Goal: Find specific page/section: Find specific page/section

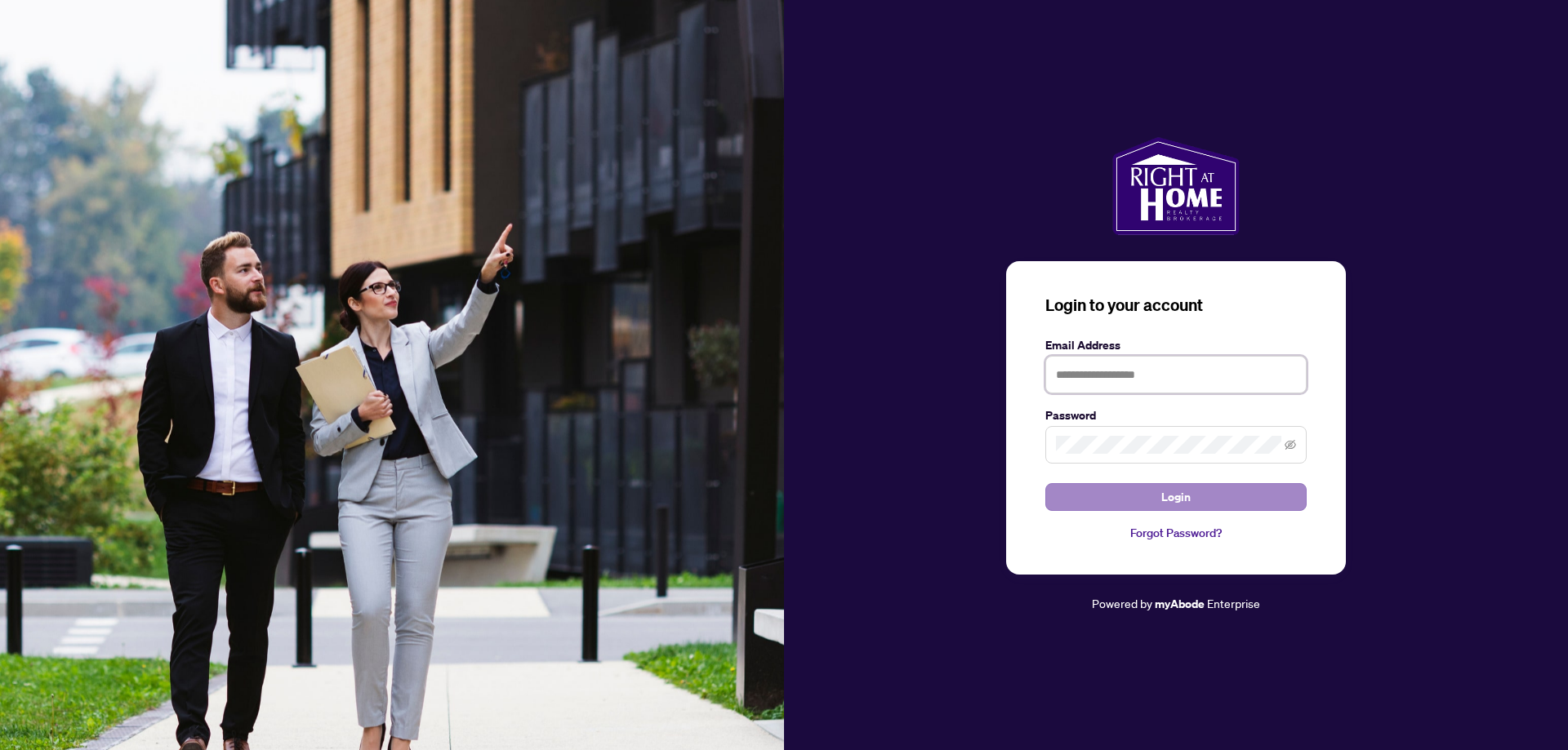
type input "**********"
click at [1192, 499] on button "Login" at bounding box center [1176, 497] width 261 height 27
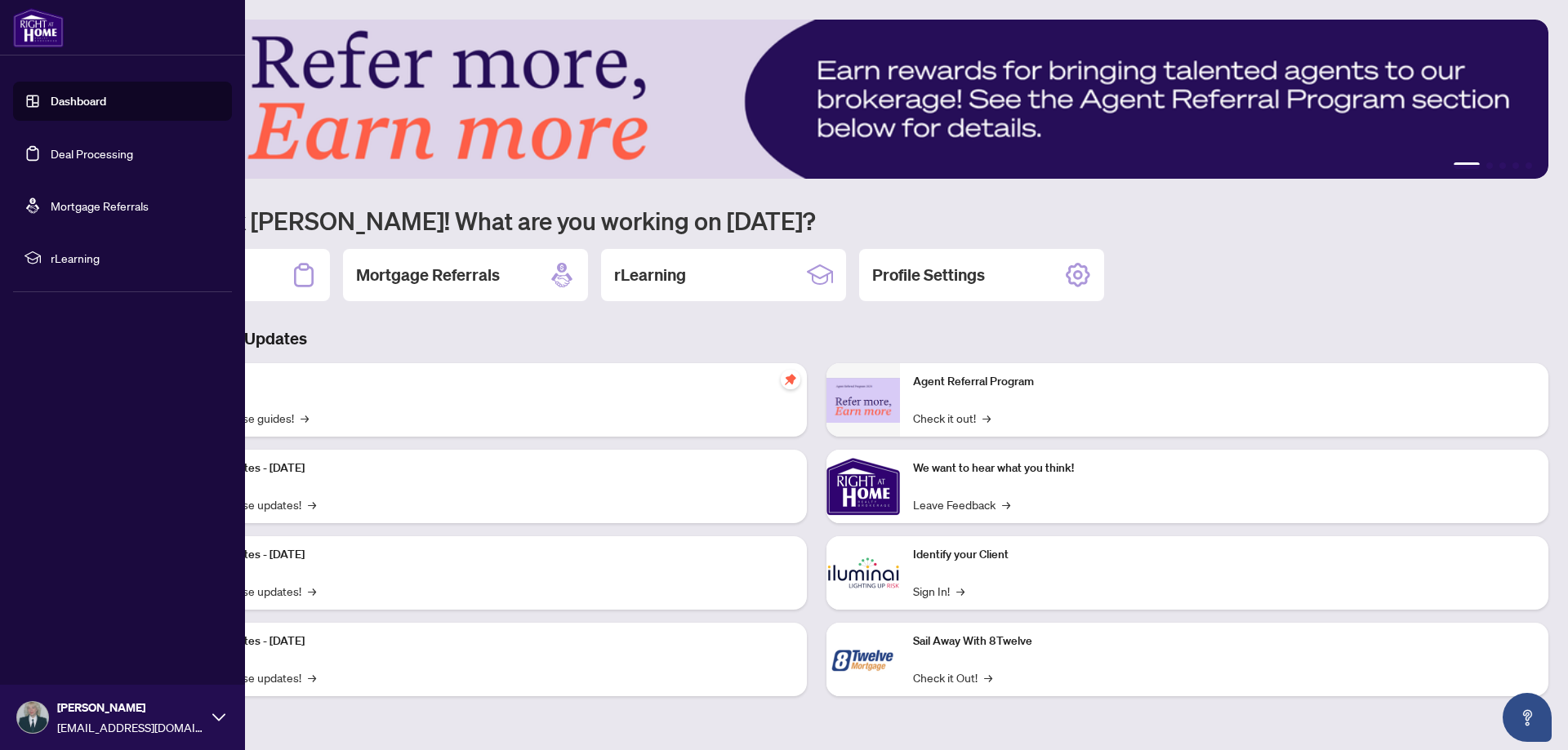
click at [70, 161] on link "Deal Processing" at bounding box center [92, 153] width 83 height 15
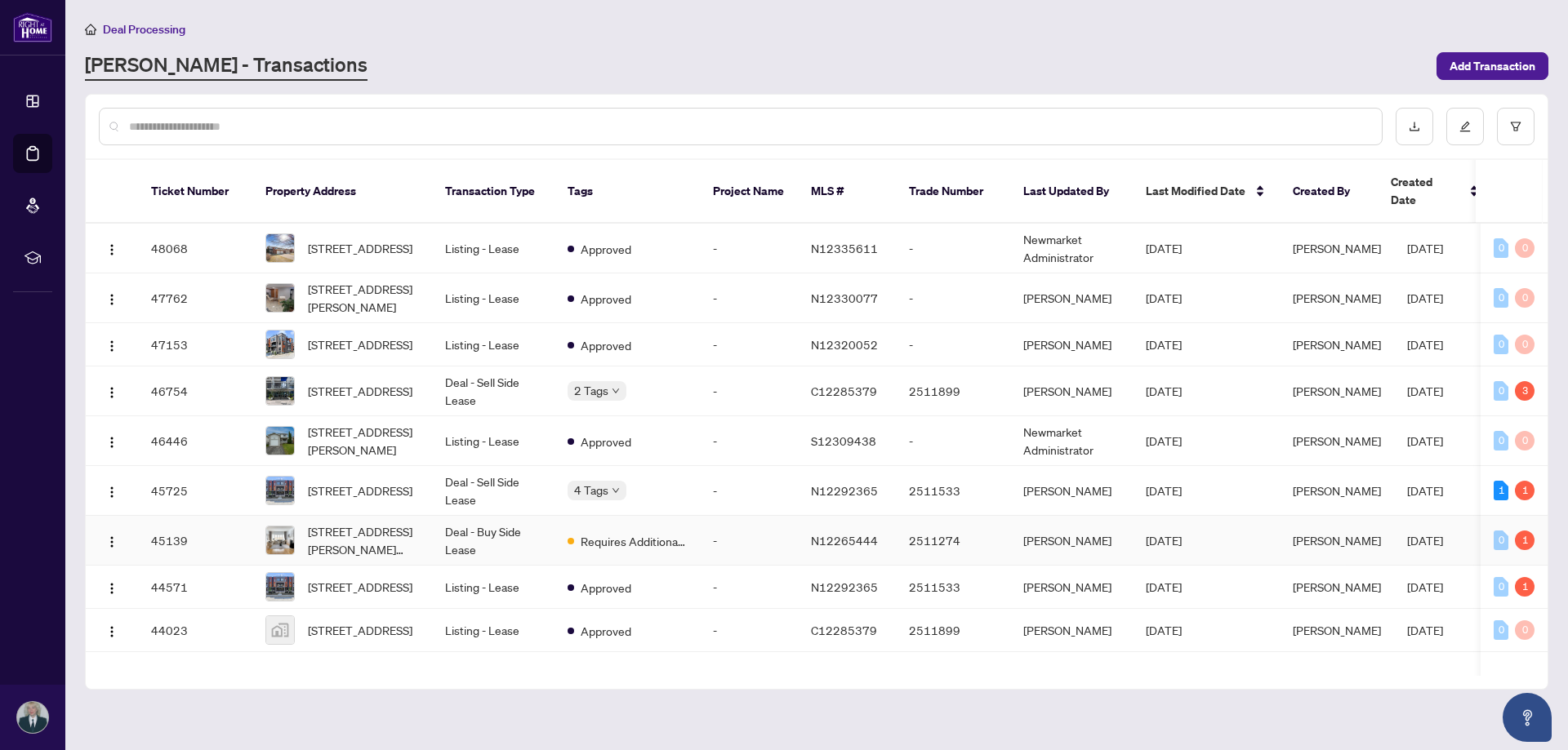
click at [518, 527] on td "Deal - Buy Side Lease" at bounding box center [493, 540] width 123 height 50
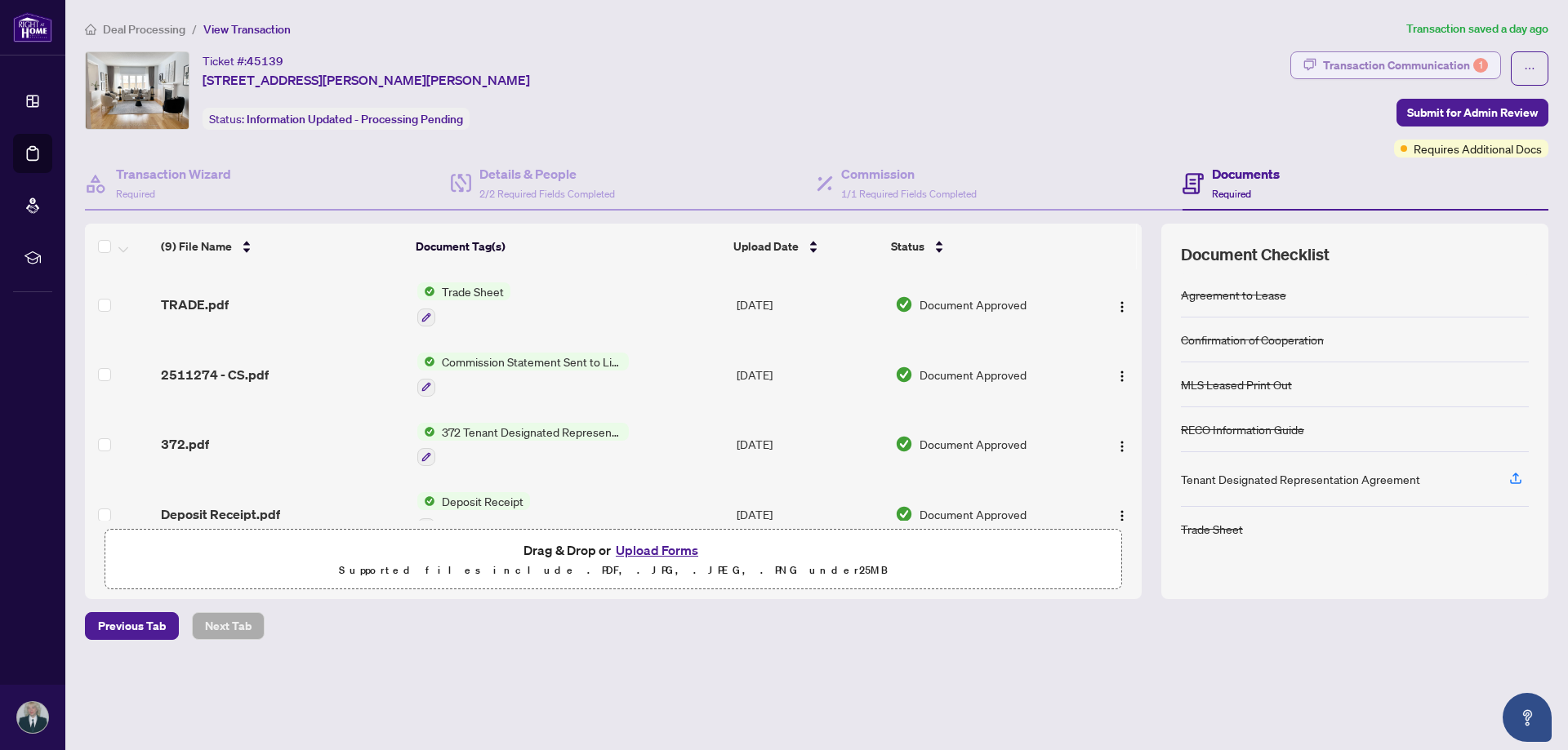
click at [1402, 64] on div "Transaction Communication 1" at bounding box center [1404, 65] width 165 height 26
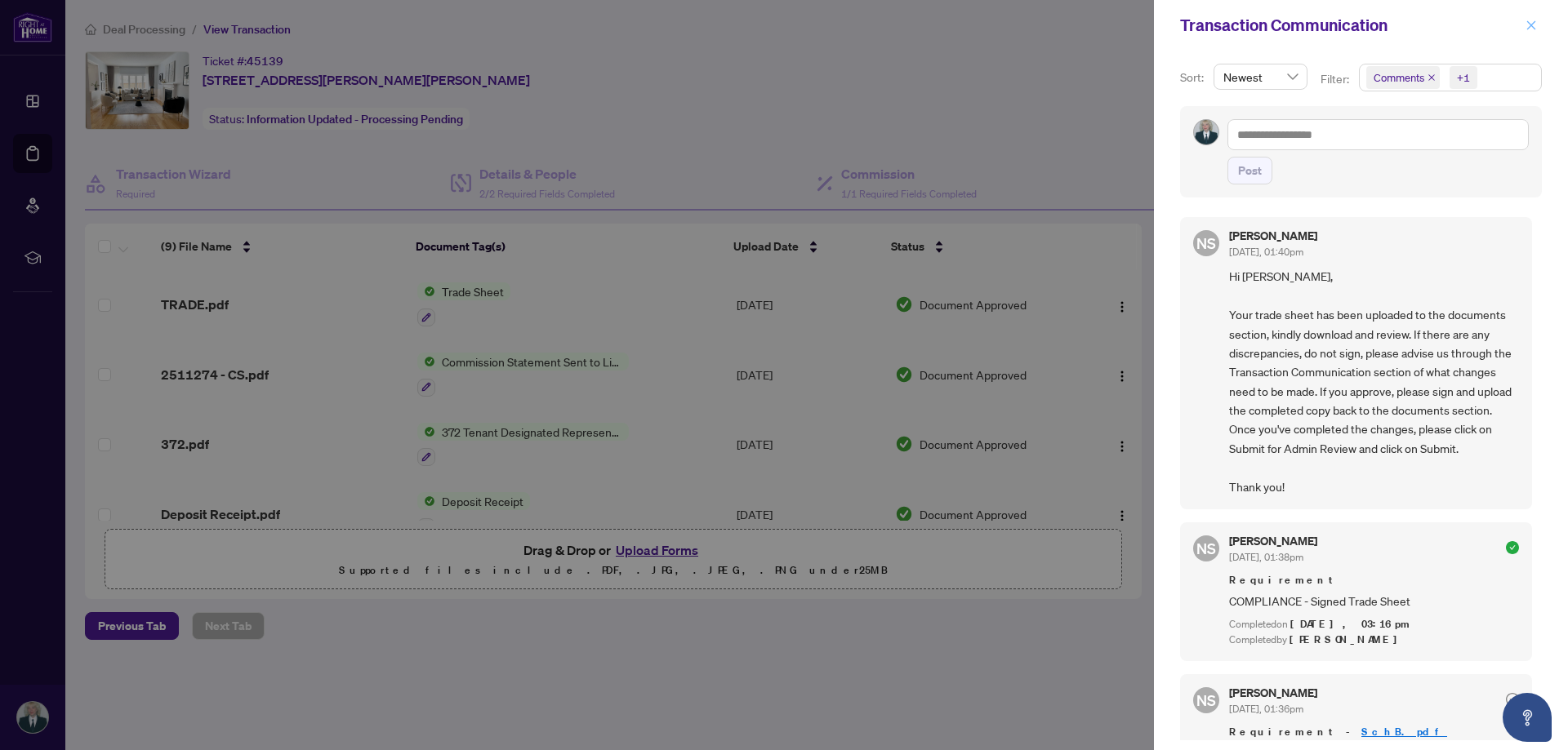
click at [1529, 33] on span "button" at bounding box center [1531, 25] width 12 height 26
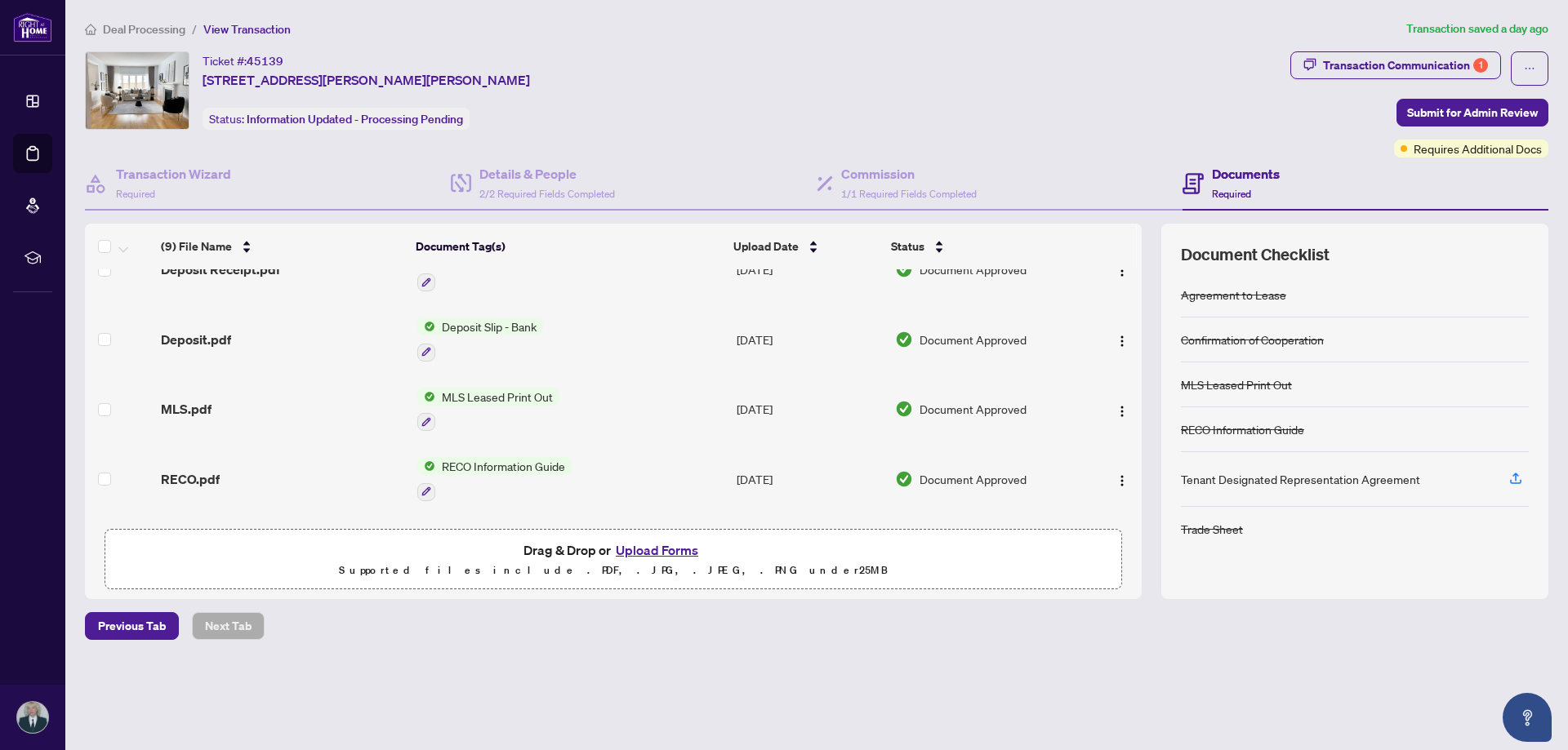
scroll to position [380, 0]
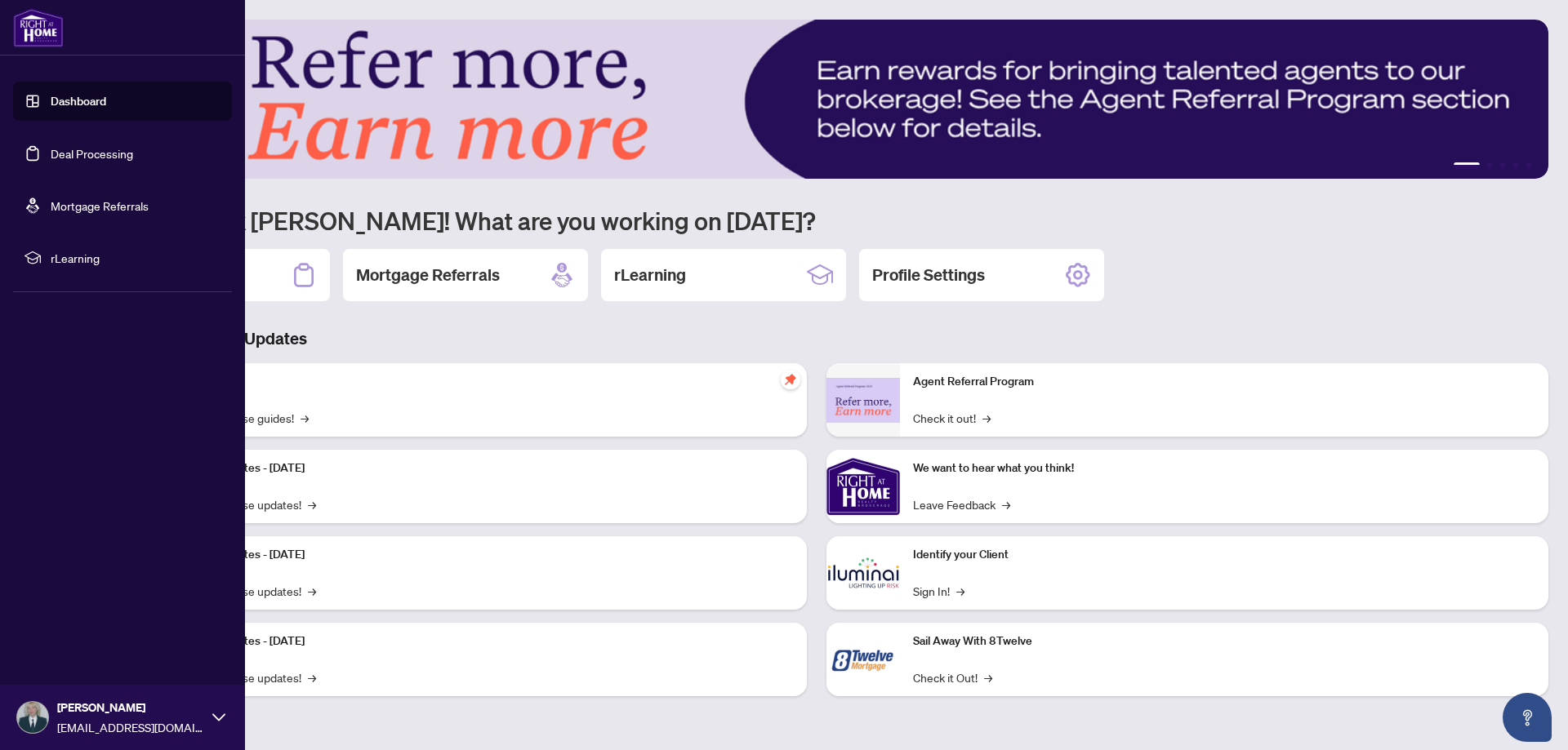
click at [58, 153] on link "Deal Processing" at bounding box center [92, 153] width 83 height 15
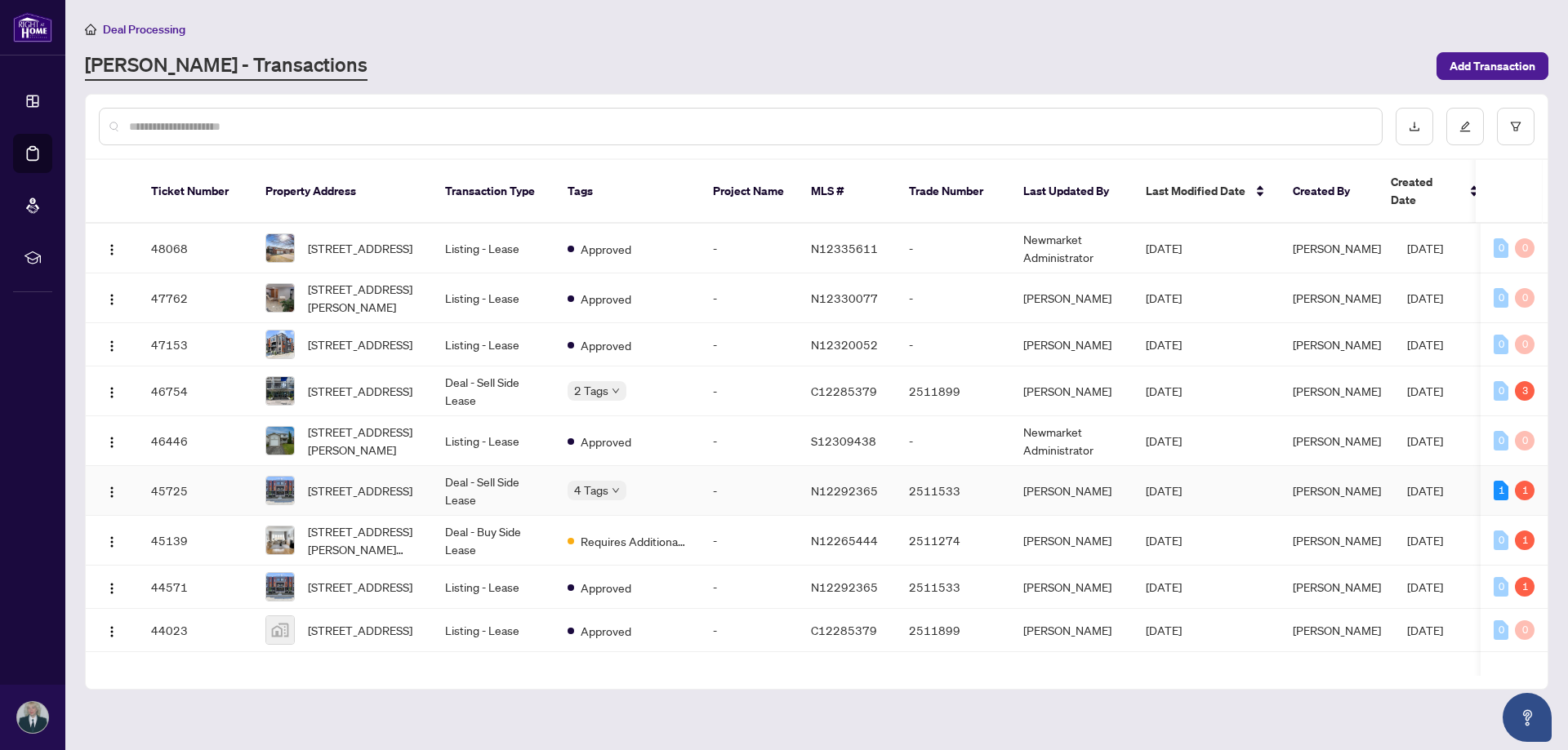
click at [482, 466] on td "Deal - Sell Side Lease" at bounding box center [493, 491] width 123 height 50
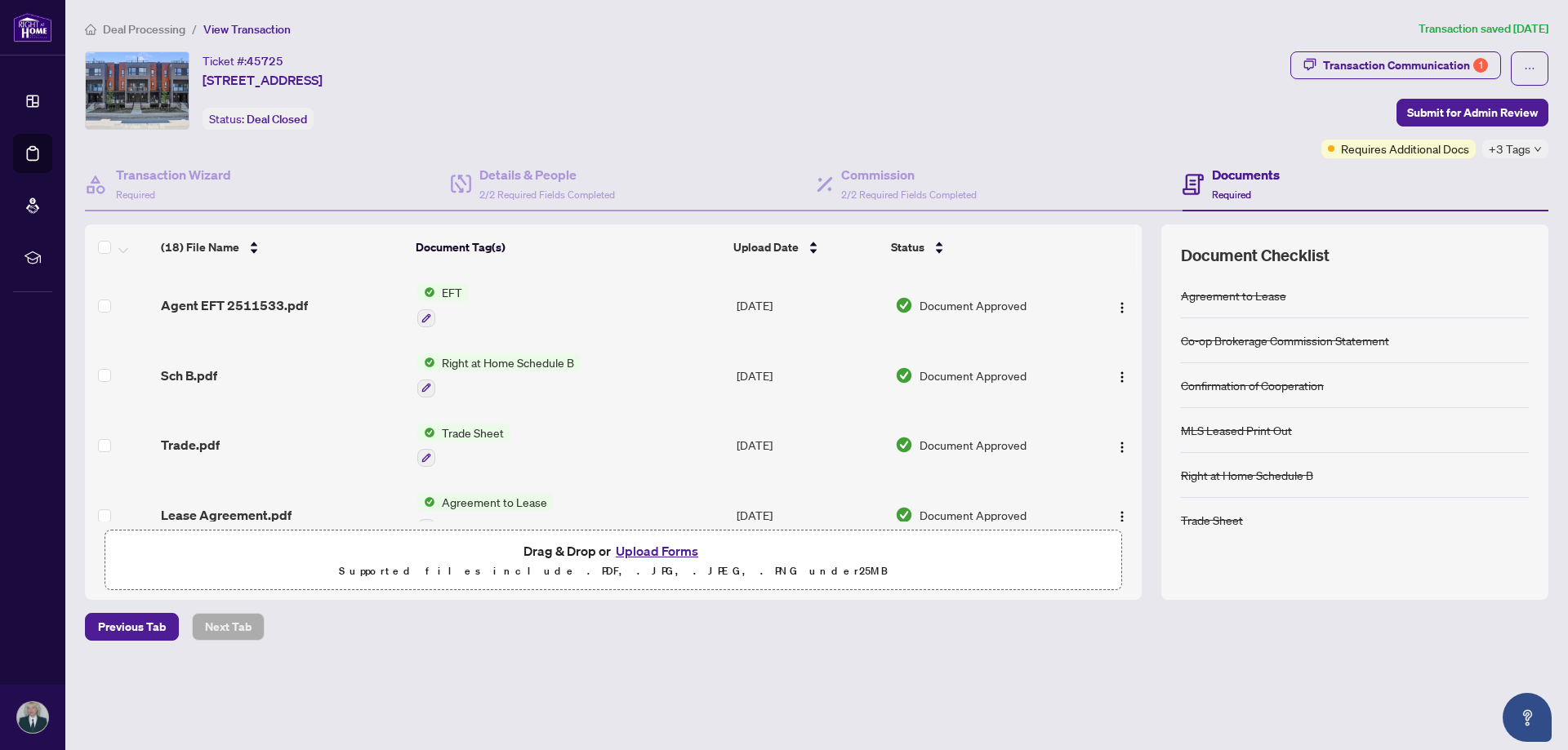
click at [441, 294] on span "EFT" at bounding box center [451, 293] width 33 height 18
click at [287, 306] on span "Agent EFT 2511533.pdf" at bounding box center [234, 305] width 147 height 20
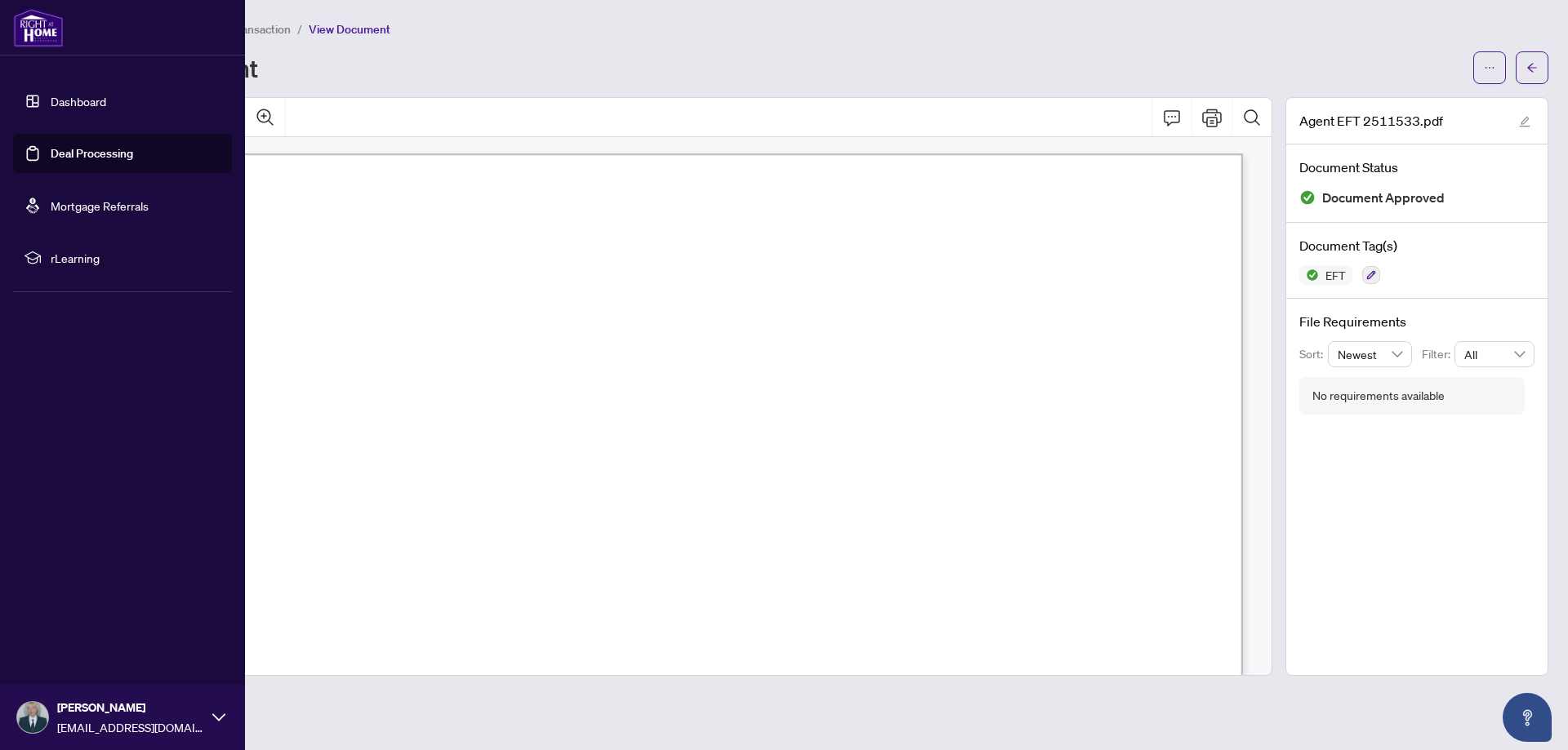
click at [72, 154] on link "Deal Processing" at bounding box center [92, 153] width 83 height 15
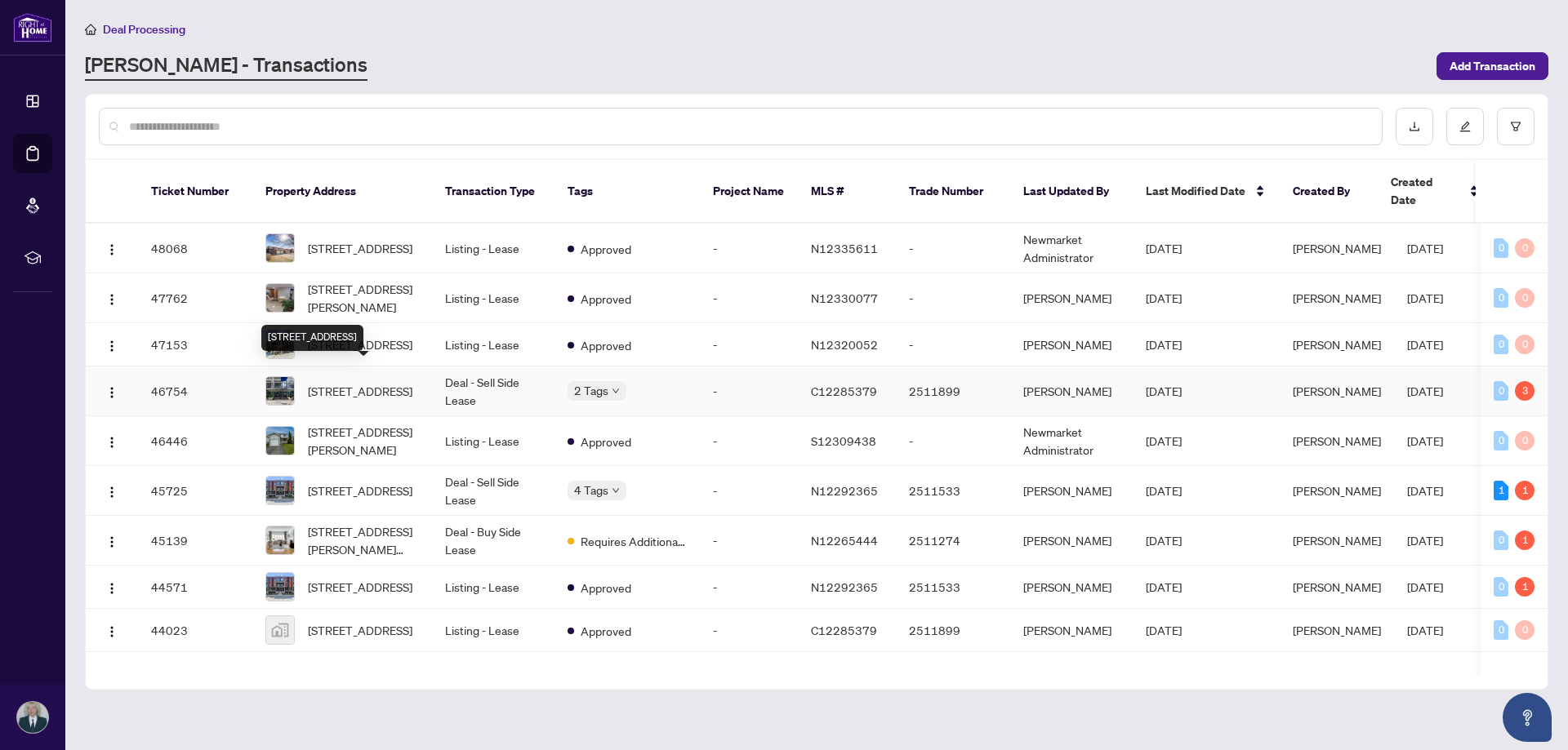
click at [359, 382] on span "[STREET_ADDRESS]" at bounding box center [360, 391] width 104 height 18
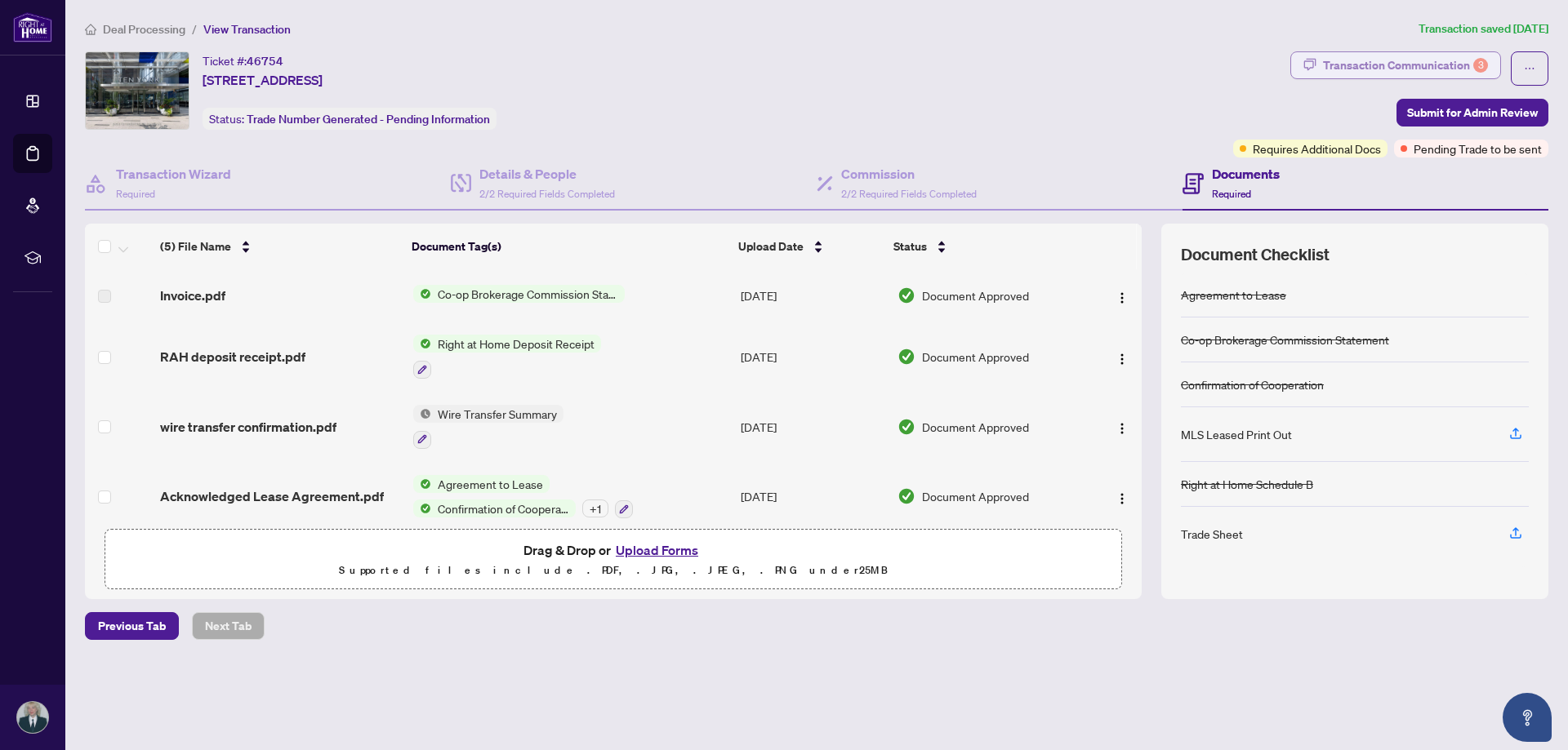
click at [1367, 65] on div "Transaction Communication 3" at bounding box center [1404, 65] width 165 height 26
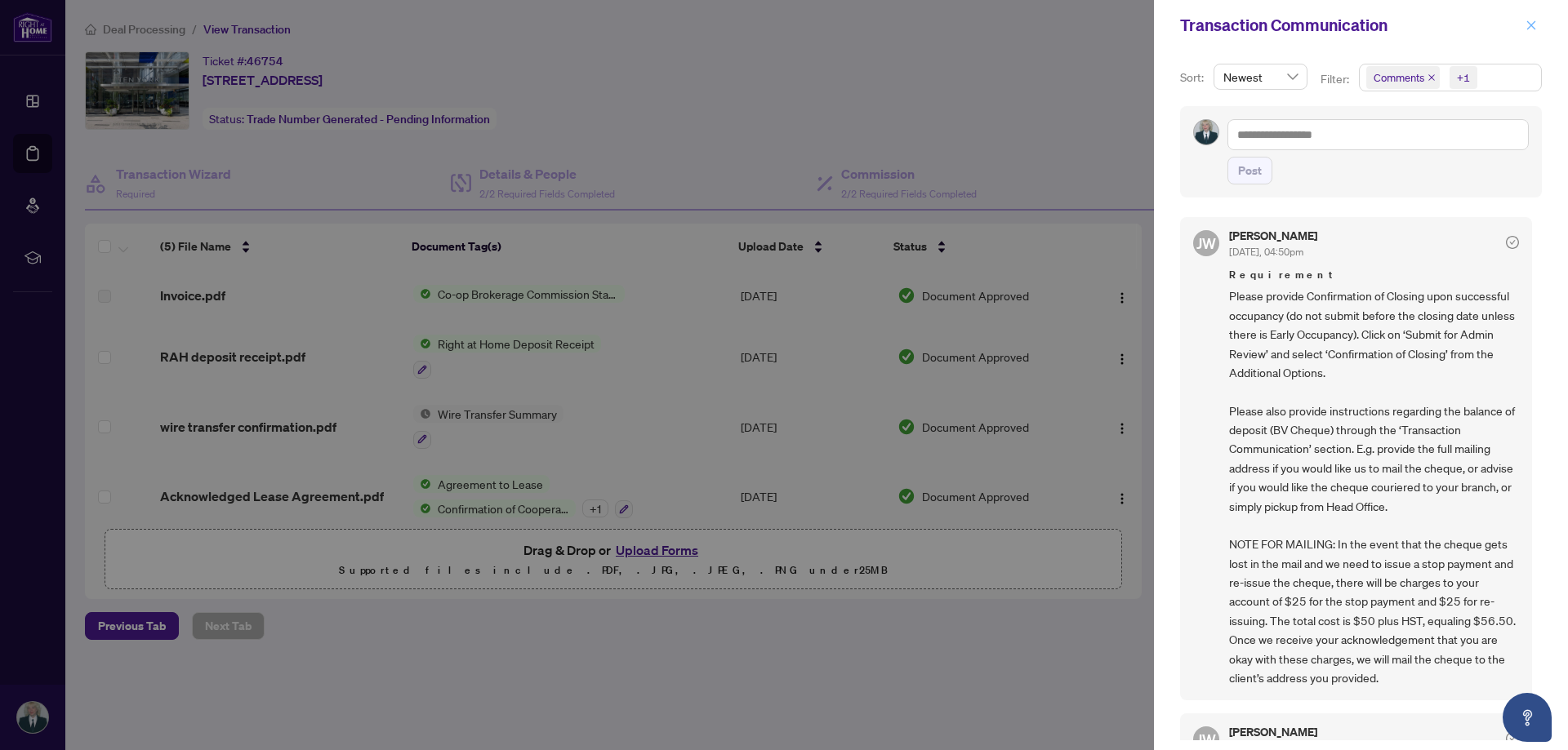
click at [1528, 22] on icon "close" at bounding box center [1531, 25] width 12 height 12
